Goal: Information Seeking & Learning: Learn about a topic

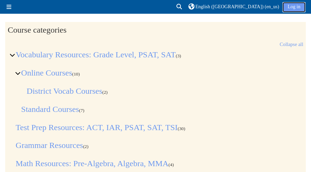
click at [295, 7] on link "Log in" at bounding box center [293, 7] width 23 height 10
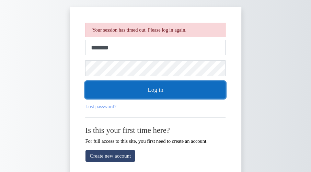
click at [178, 88] on button "Log in" at bounding box center [155, 89] width 140 height 17
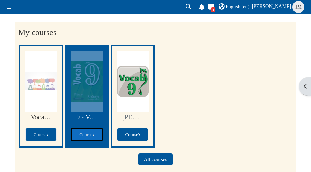
click at [85, 132] on span "Course" at bounding box center [86, 134] width 15 height 5
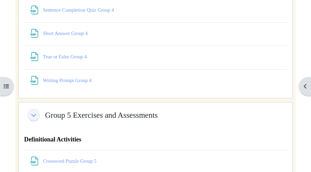
scroll to position [3599, 0]
